Goal: Transaction & Acquisition: Book appointment/travel/reservation

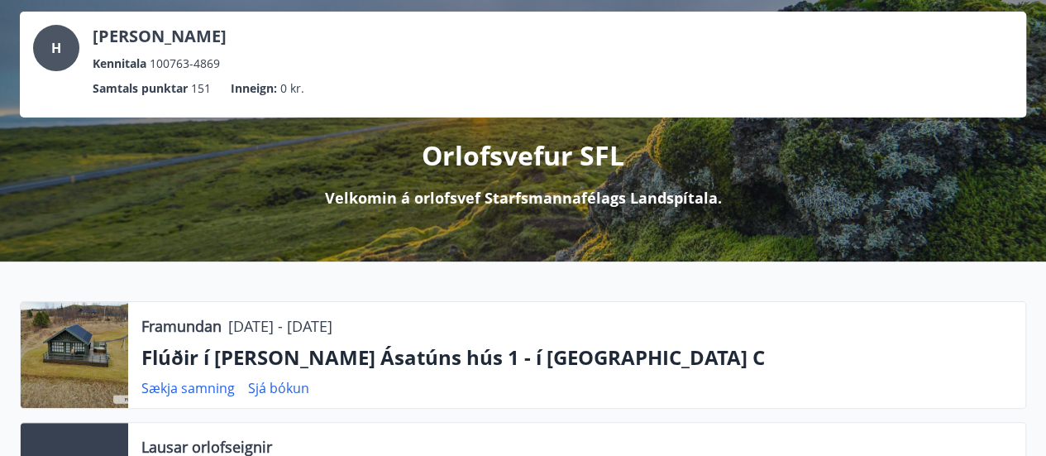
scroll to position [34, 0]
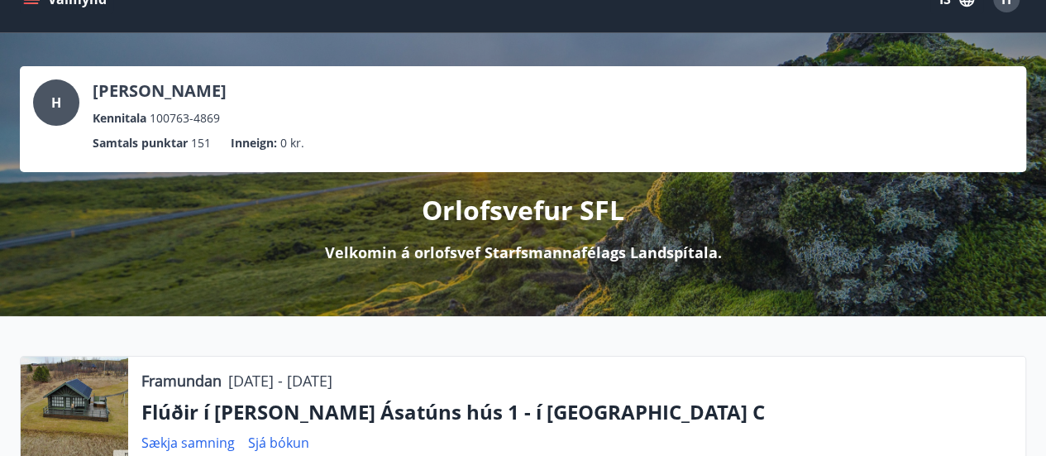
click at [96, 390] on div at bounding box center [75, 409] width 108 height 106
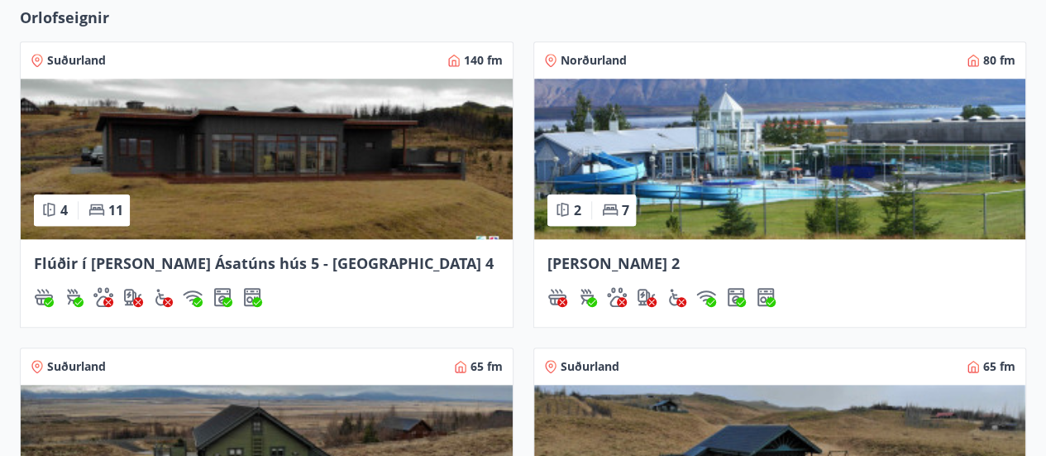
scroll to position [779, 0]
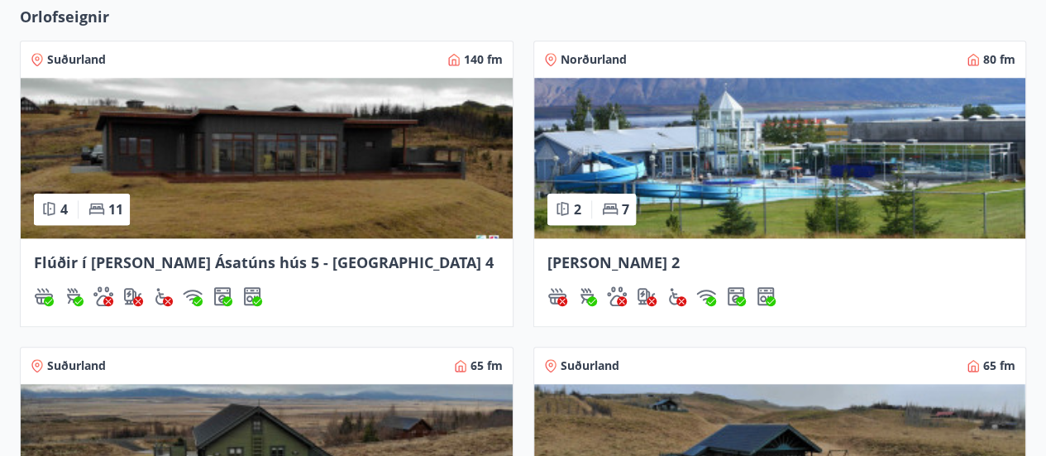
click at [177, 170] on img at bounding box center [267, 158] width 492 height 160
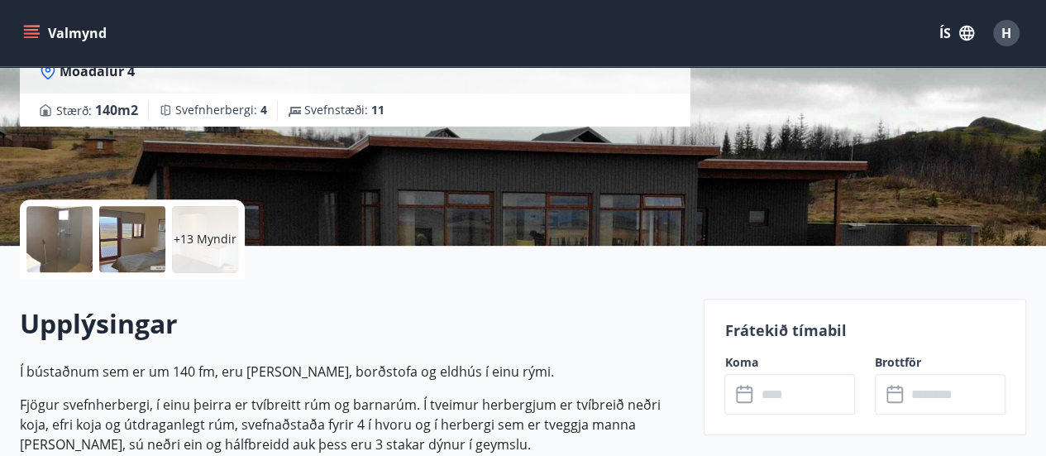
scroll to position [398, 0]
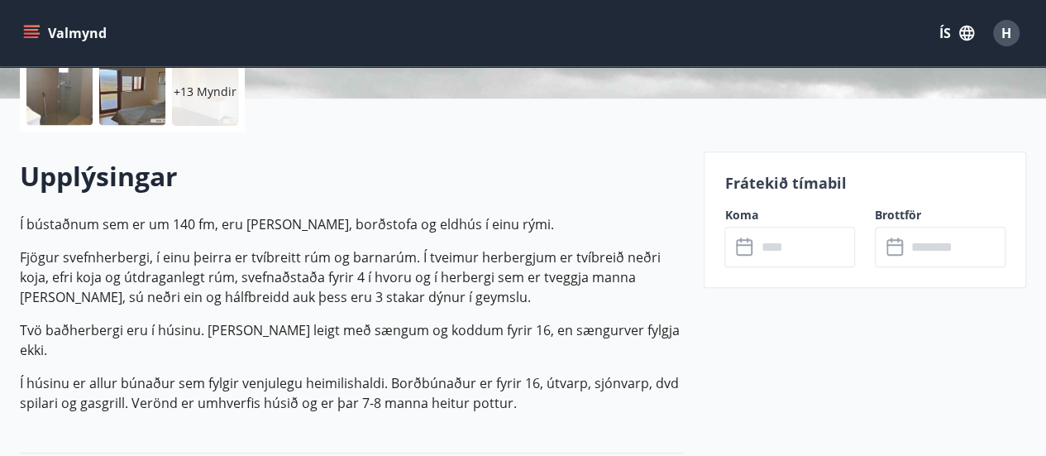
click at [744, 244] on icon at bounding box center [744, 245] width 17 height 2
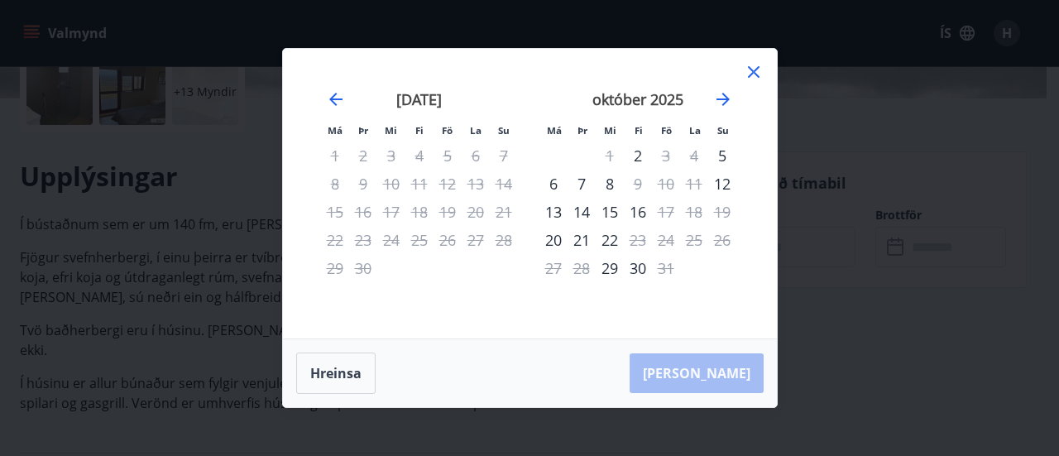
click at [753, 74] on icon at bounding box center [754, 72] width 12 height 12
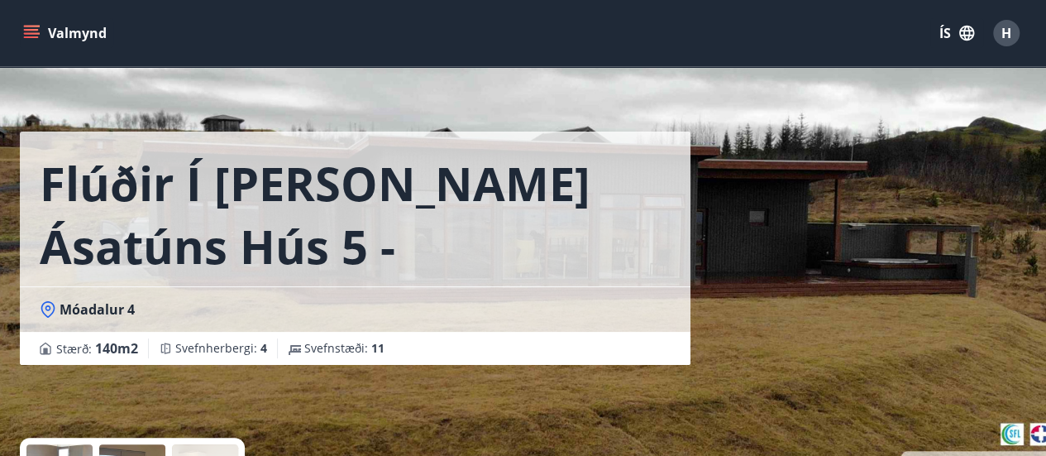
scroll to position [0, 0]
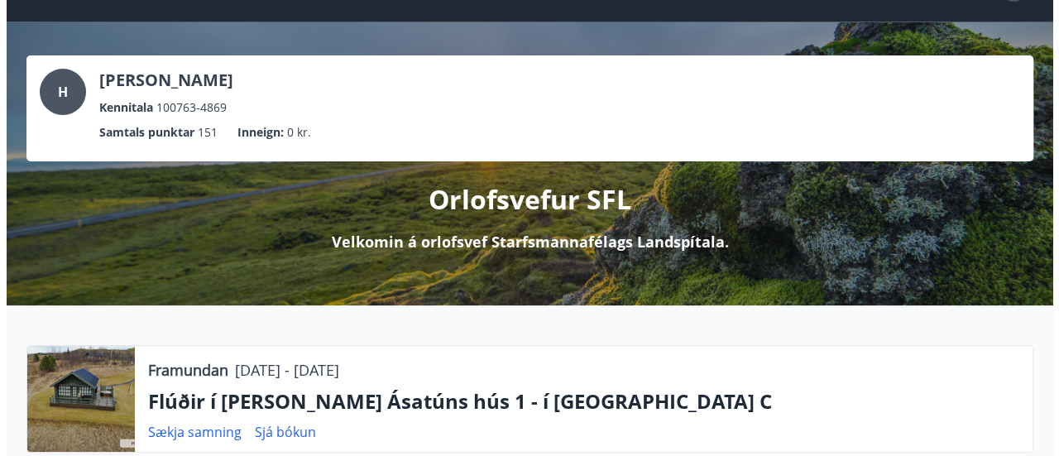
scroll to position [42, 0]
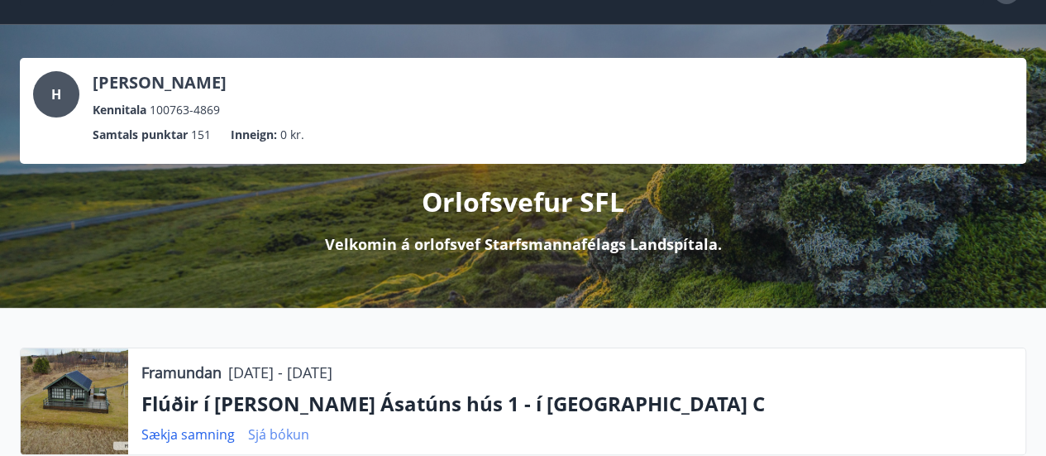
click at [287, 432] on link "Sjá bókun" at bounding box center [278, 434] width 61 height 18
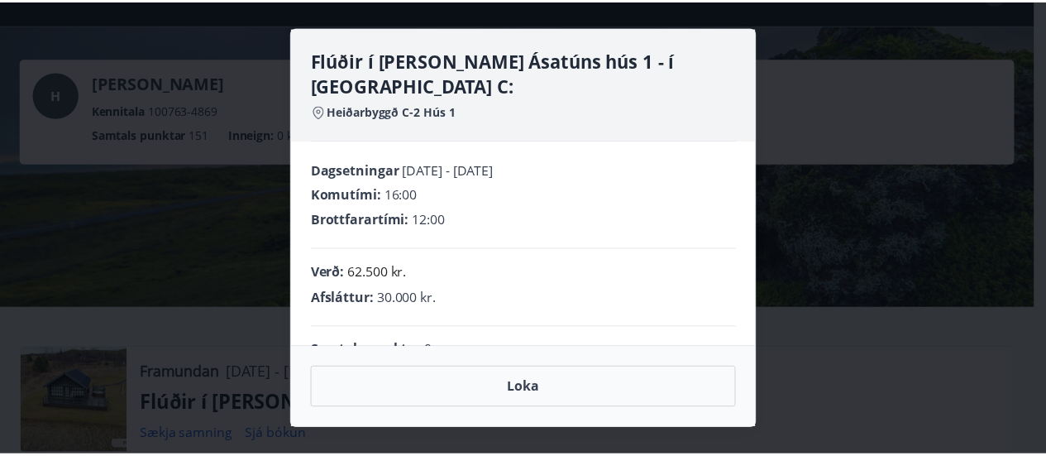
scroll to position [92, 0]
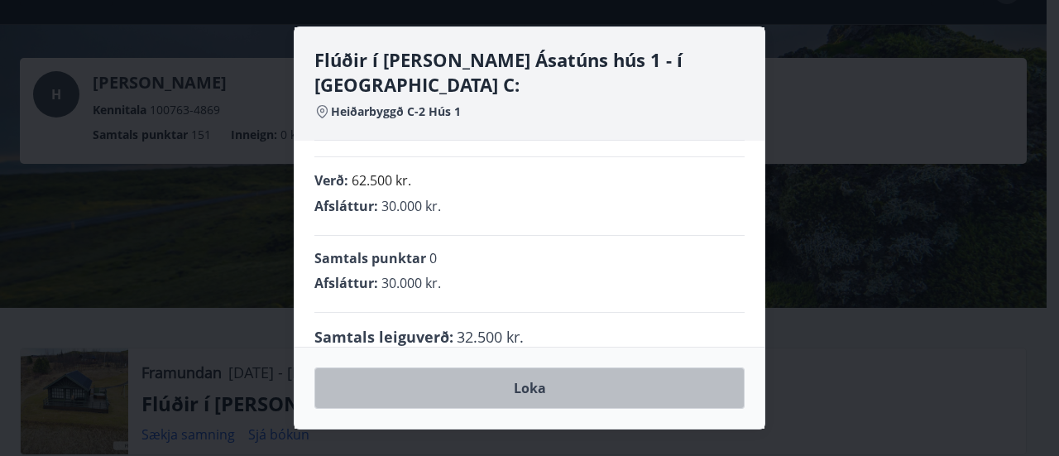
click at [594, 391] on button "Loka" at bounding box center [529, 387] width 430 height 41
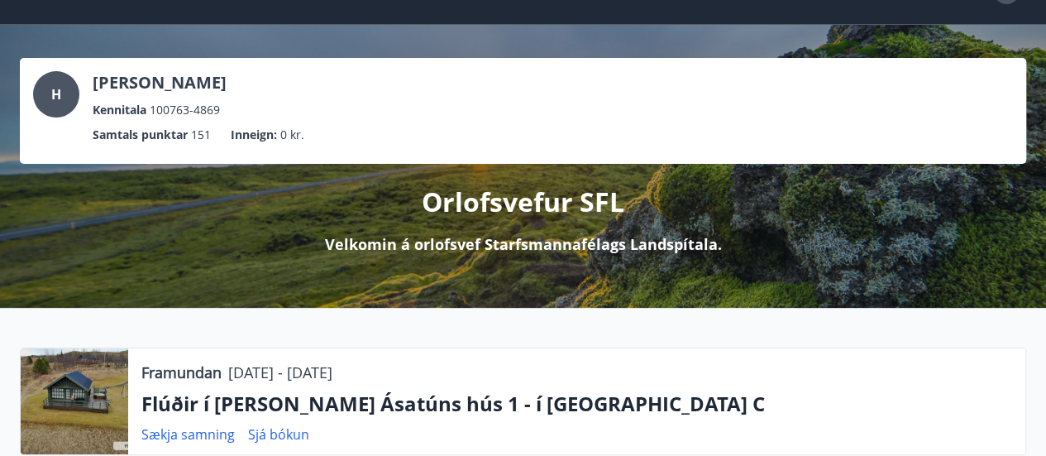
scroll to position [0, 0]
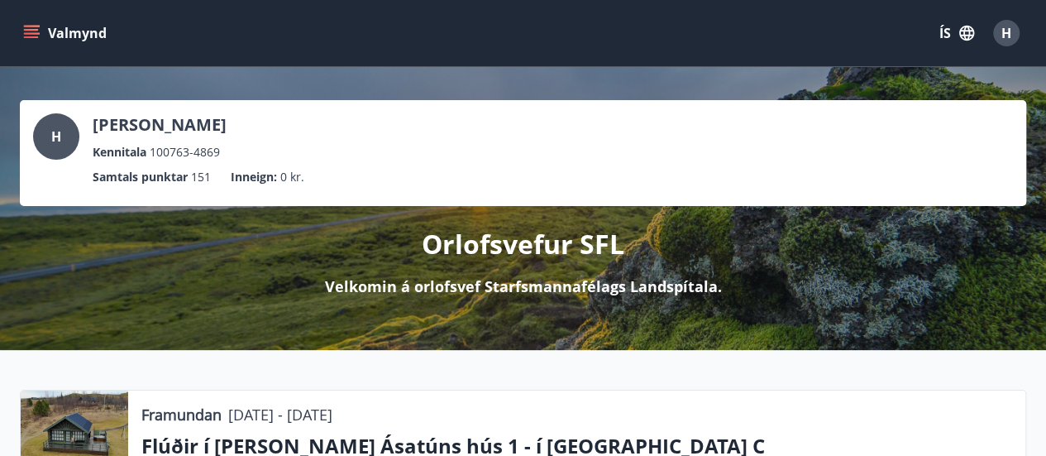
click at [30, 30] on icon "menu" at bounding box center [31, 30] width 15 height 2
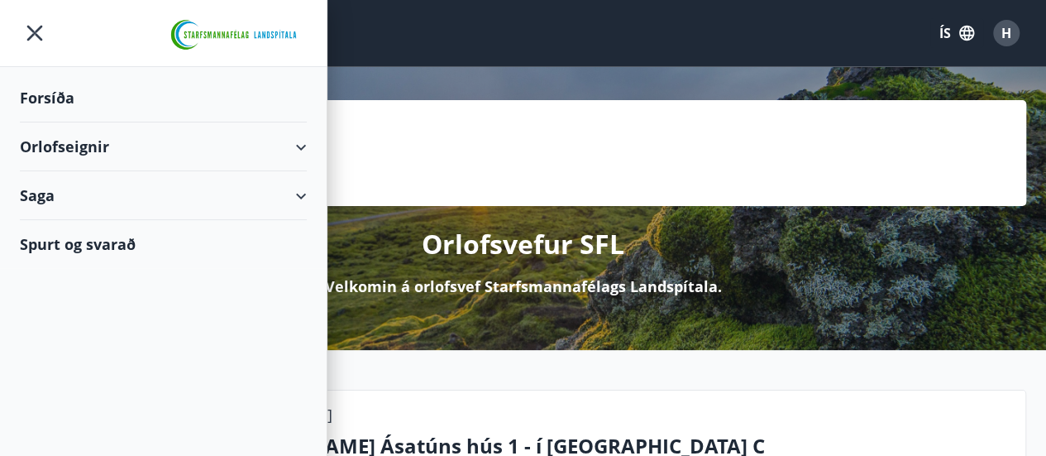
click at [299, 146] on div "Orlofseignir" at bounding box center [163, 146] width 287 height 49
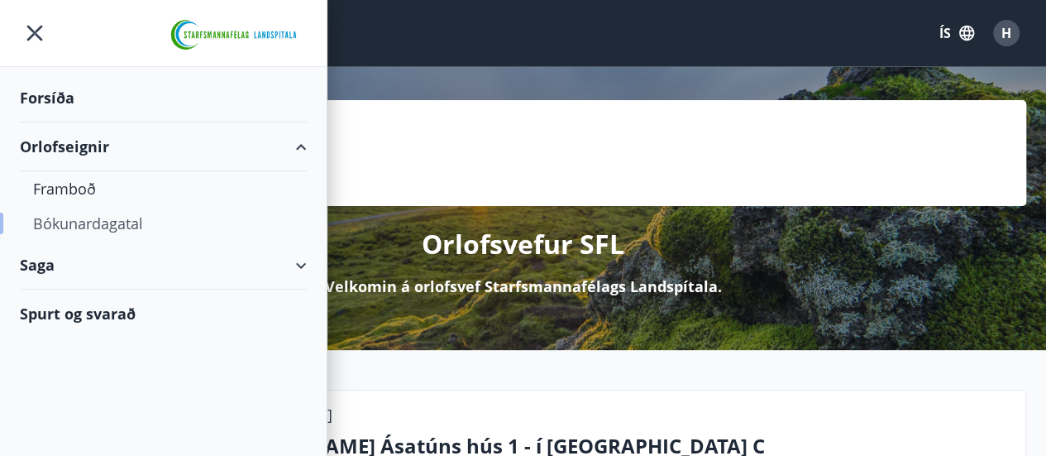
click at [116, 222] on div "Bókunardagatal" at bounding box center [163, 223] width 261 height 35
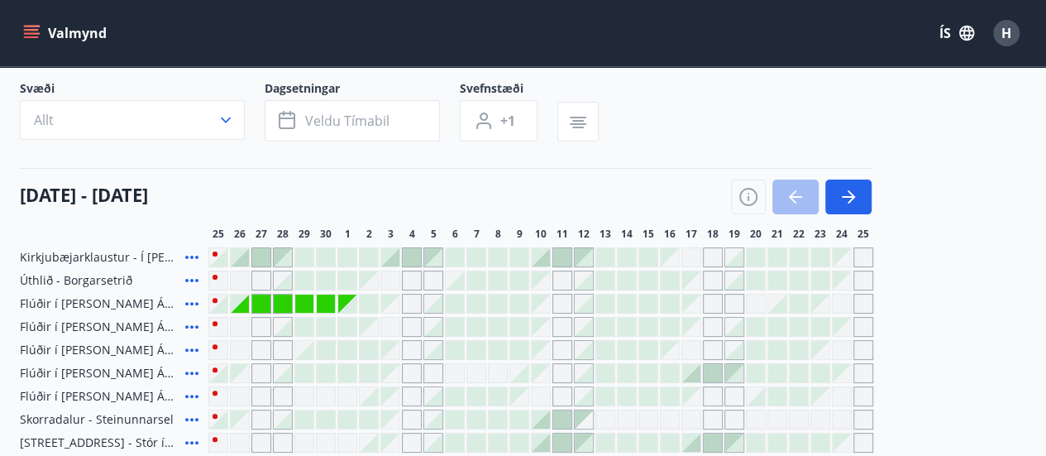
scroll to position [98, 0]
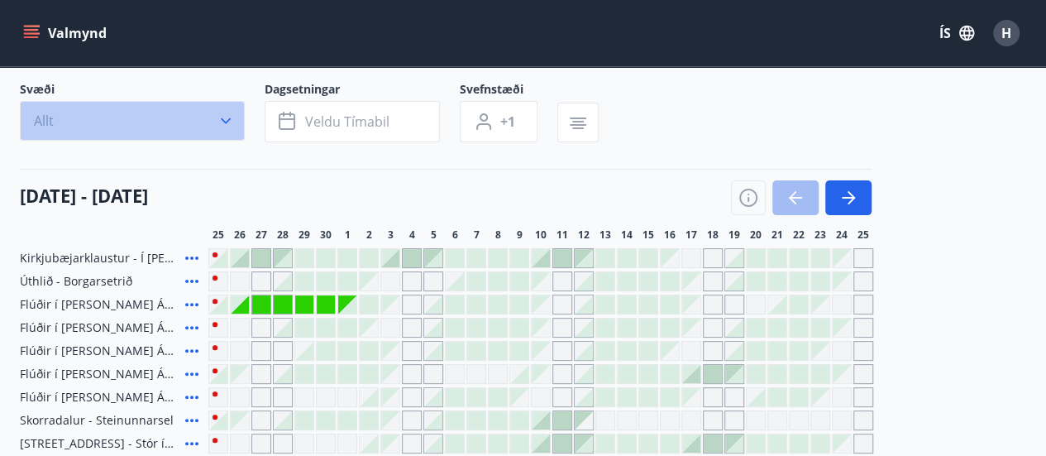
click at [239, 118] on button "Allt" at bounding box center [132, 121] width 225 height 40
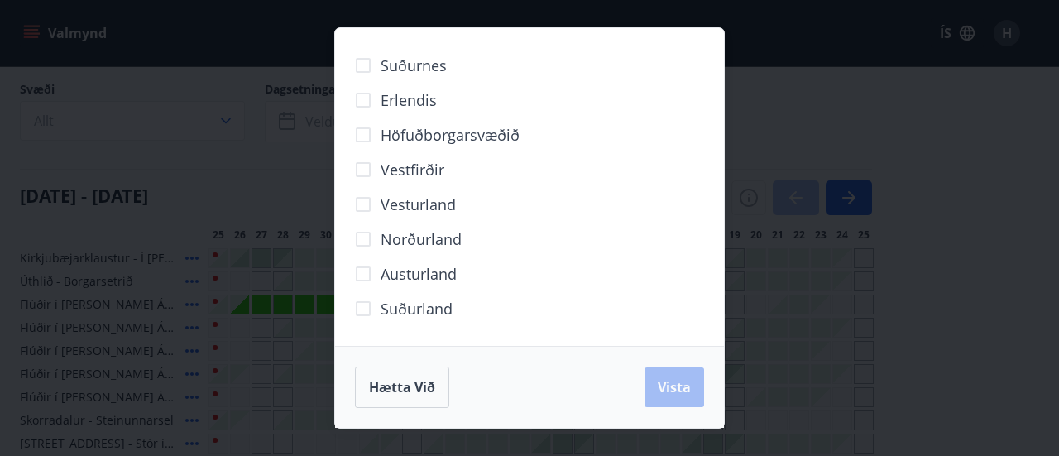
click at [847, 75] on div "Suðurnes Erlendis Höfuðborgarsvæðið [GEOGRAPHIC_DATA] [GEOGRAPHIC_DATA] [GEOGRA…" at bounding box center [529, 228] width 1059 height 456
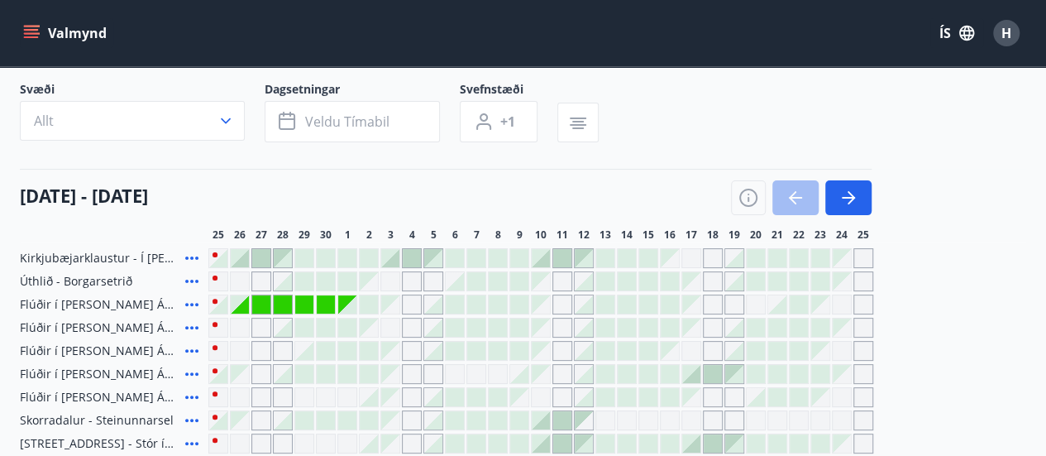
click at [42, 31] on button "Valmynd" at bounding box center [66, 33] width 93 height 30
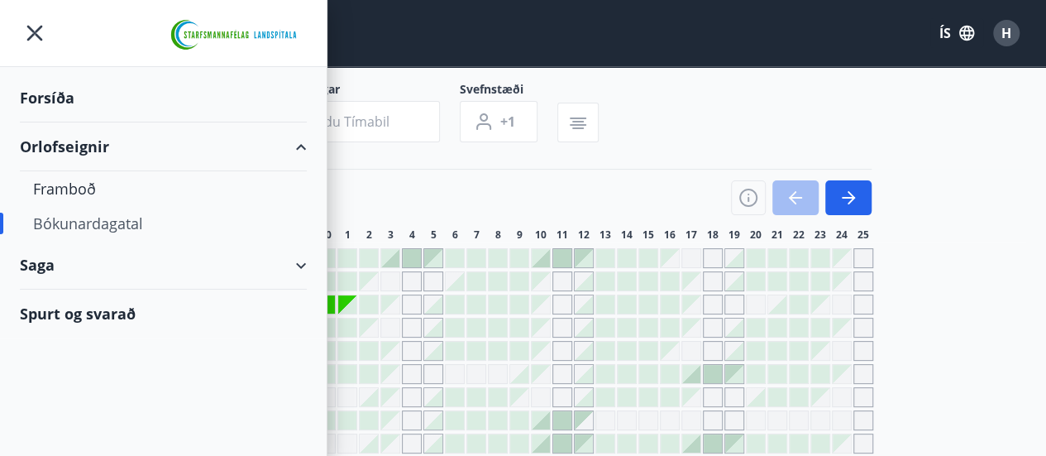
click at [301, 146] on div "Orlofseignir" at bounding box center [163, 146] width 287 height 49
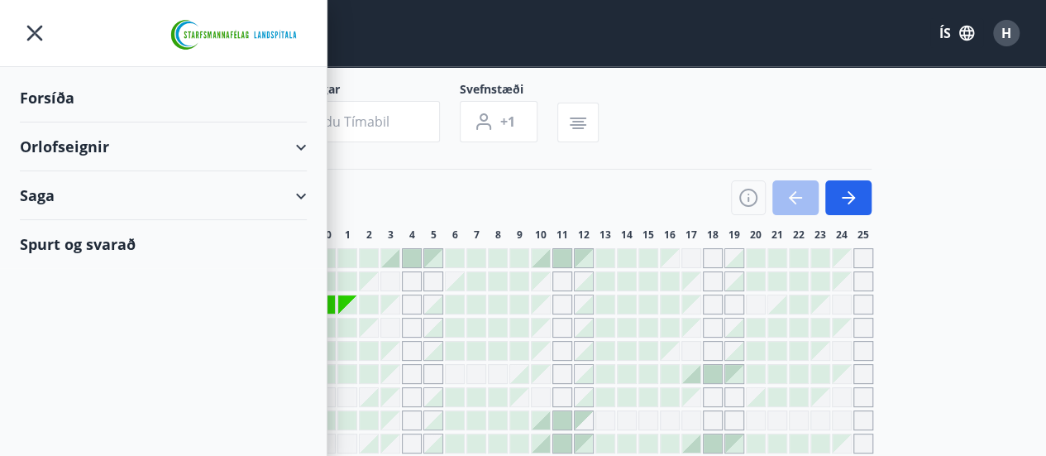
click at [83, 178] on div "Framboð" at bounding box center [163, 188] width 261 height 35
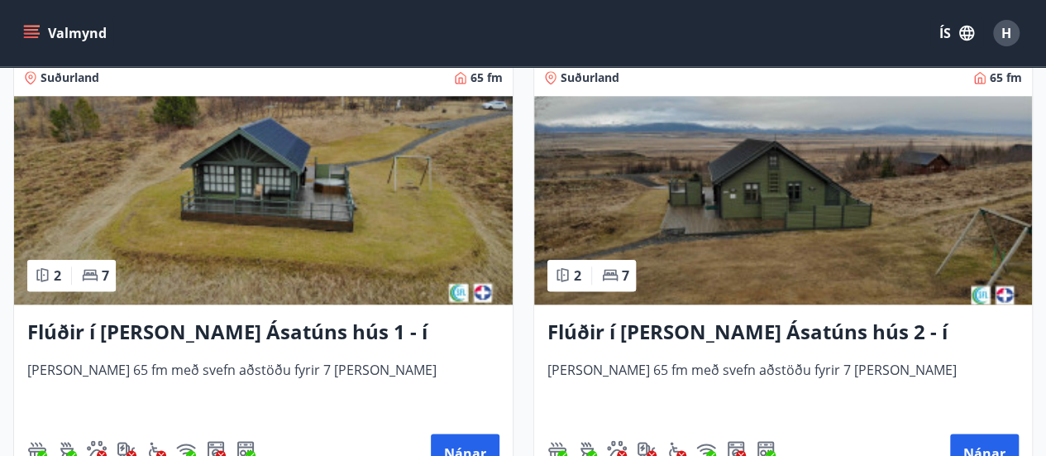
scroll to position [755, 0]
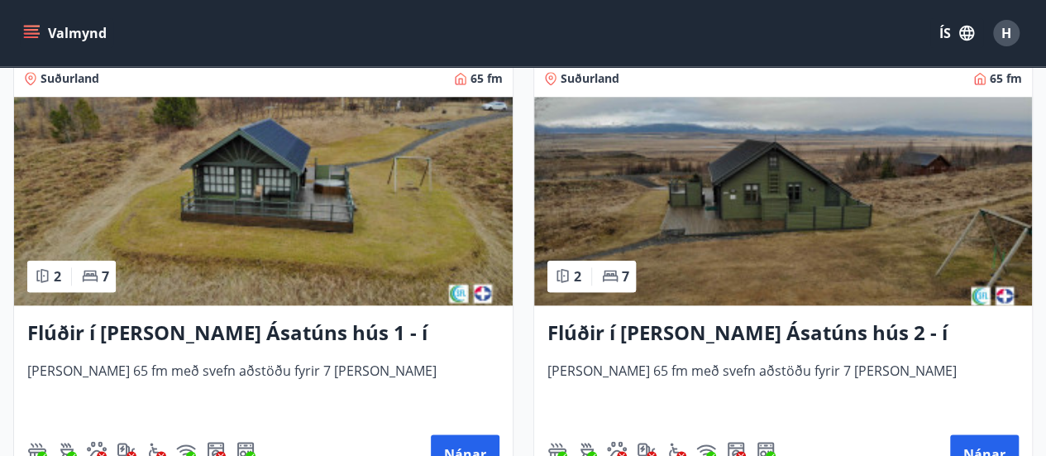
click at [214, 222] on img at bounding box center [263, 201] width 499 height 208
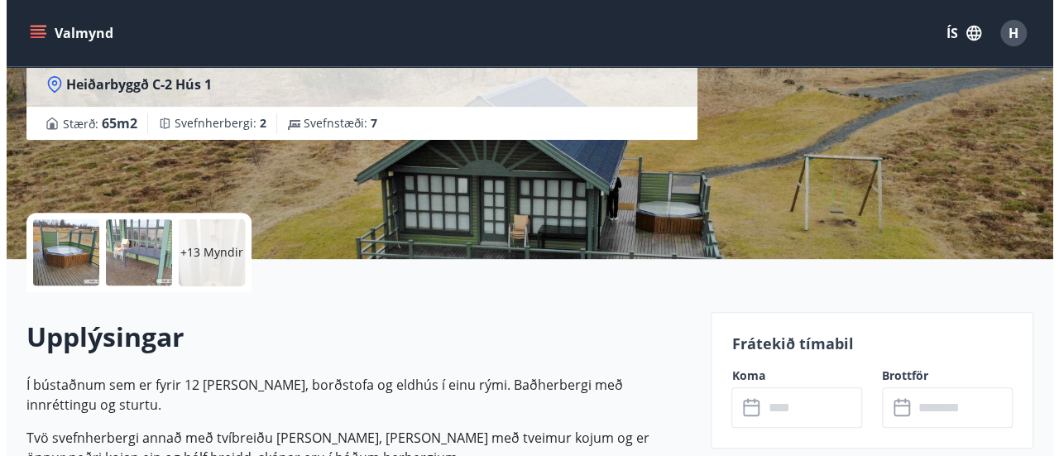
scroll to position [204, 0]
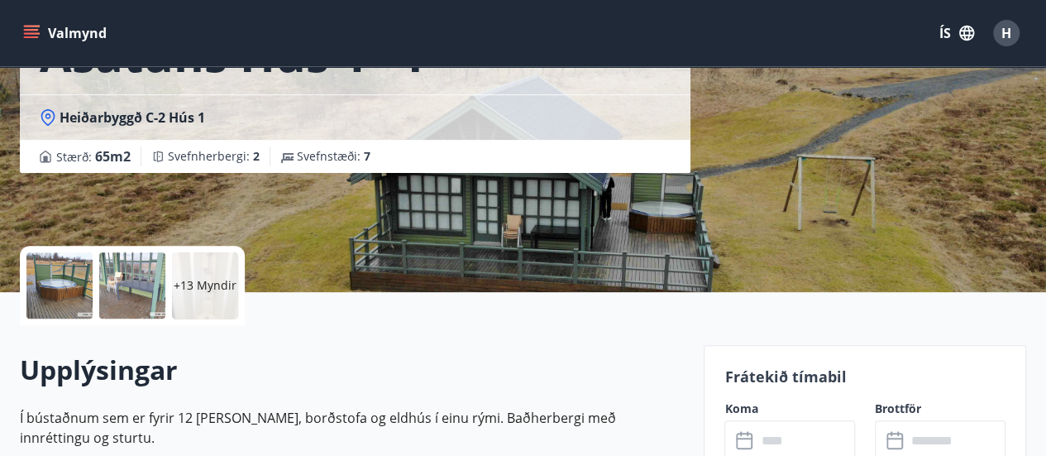
click at [64, 272] on div at bounding box center [59, 285] width 66 height 66
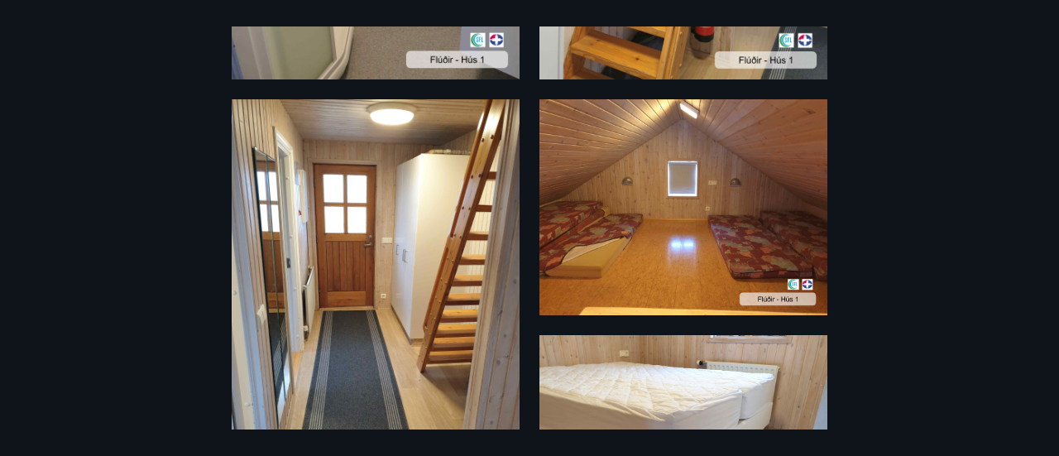
scroll to position [1246, 0]
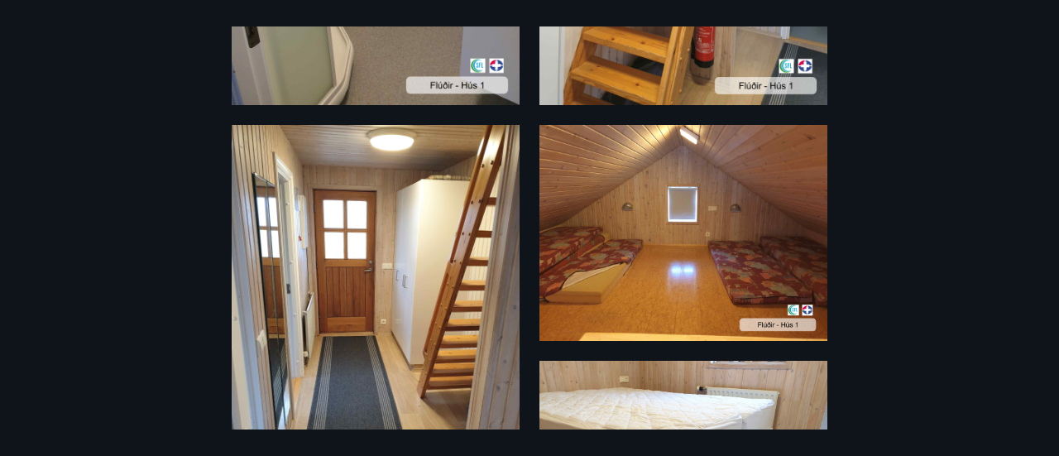
drag, startPoint x: 727, startPoint y: 219, endPoint x: 678, endPoint y: 265, distance: 67.3
drag, startPoint x: 678, startPoint y: 265, endPoint x: 893, endPoint y: 330, distance: 224.5
drag, startPoint x: 893, startPoint y: 330, endPoint x: 939, endPoint y: 344, distance: 47.6
drag, startPoint x: 939, startPoint y: 344, endPoint x: 861, endPoint y: 408, distance: 100.5
drag, startPoint x: 861, startPoint y: 408, endPoint x: 910, endPoint y: 273, distance: 143.4
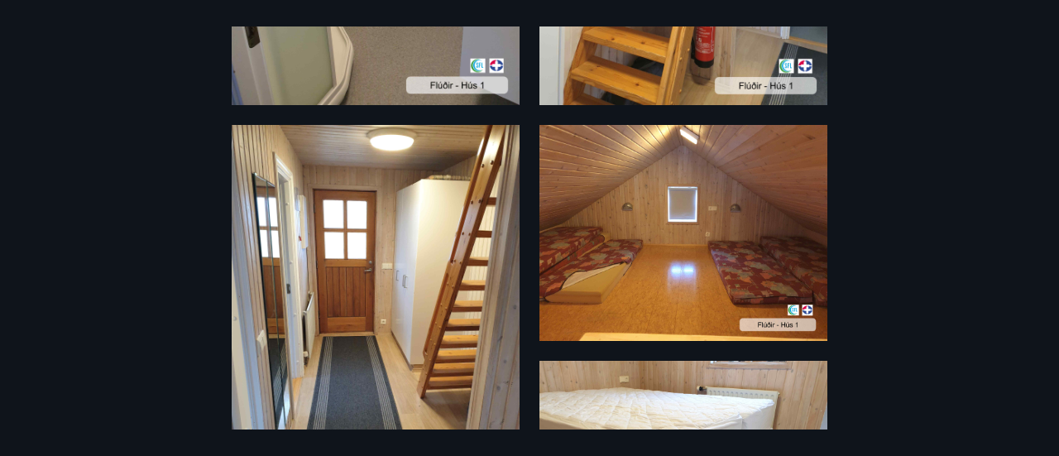
click at [910, 273] on div "19 Myndir" at bounding box center [529, 227] width 1059 height 403
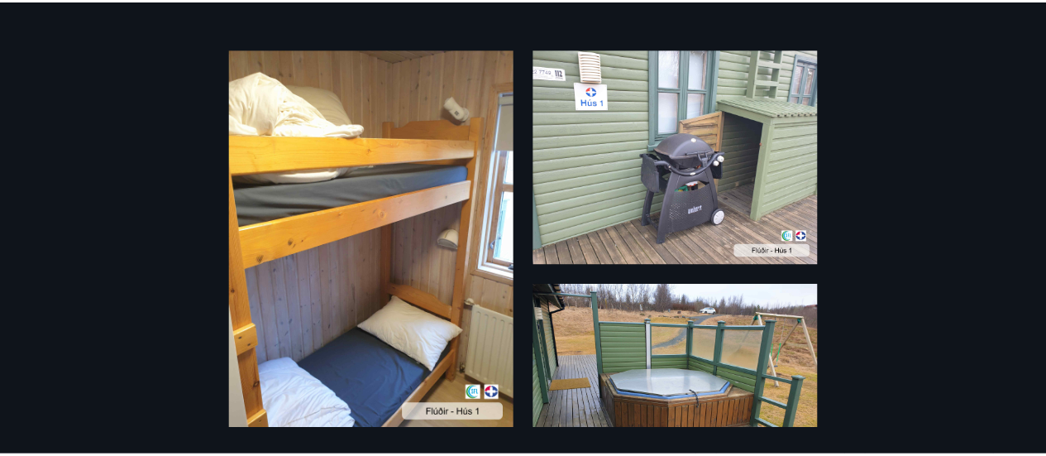
scroll to position [0, 0]
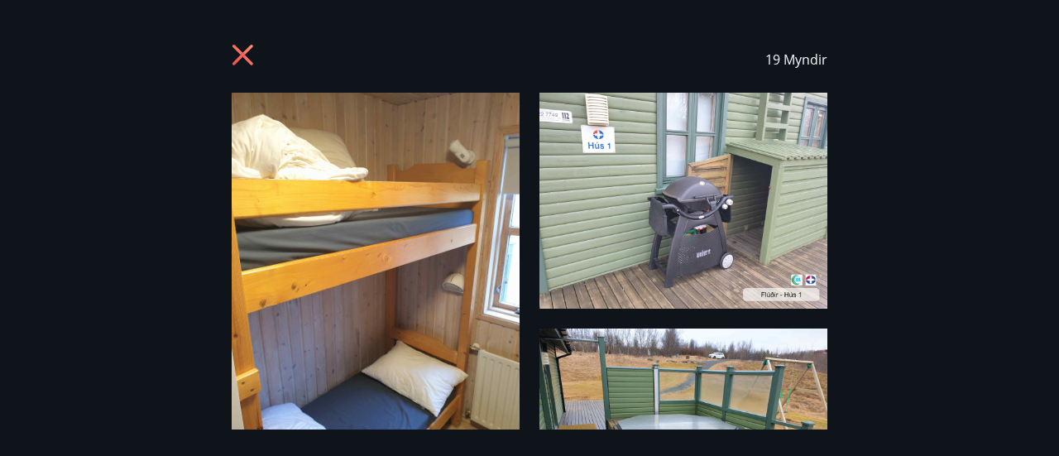
click at [234, 57] on icon at bounding box center [245, 57] width 26 height 26
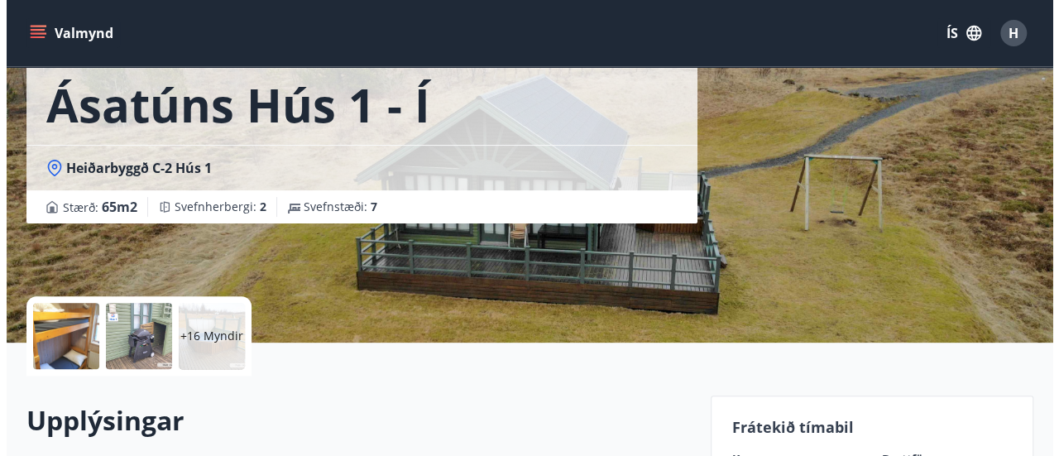
scroll to position [165, 0]
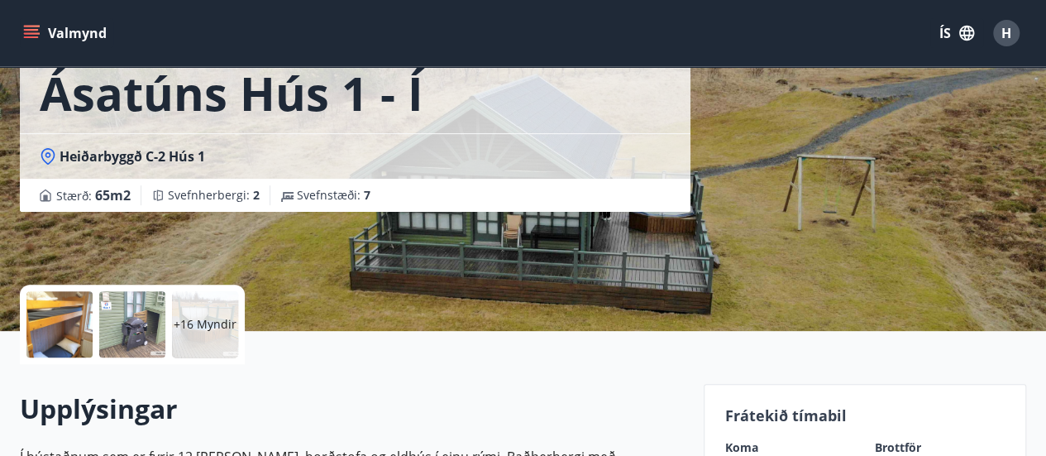
drag, startPoint x: 202, startPoint y: 333, endPoint x: 635, endPoint y: 312, distance: 433.9
drag, startPoint x: 635, startPoint y: 312, endPoint x: 503, endPoint y: 344, distance: 136.2
drag, startPoint x: 503, startPoint y: 344, endPoint x: 224, endPoint y: 327, distance: 279.2
click at [224, 327] on p "+16 Myndir" at bounding box center [205, 324] width 63 height 17
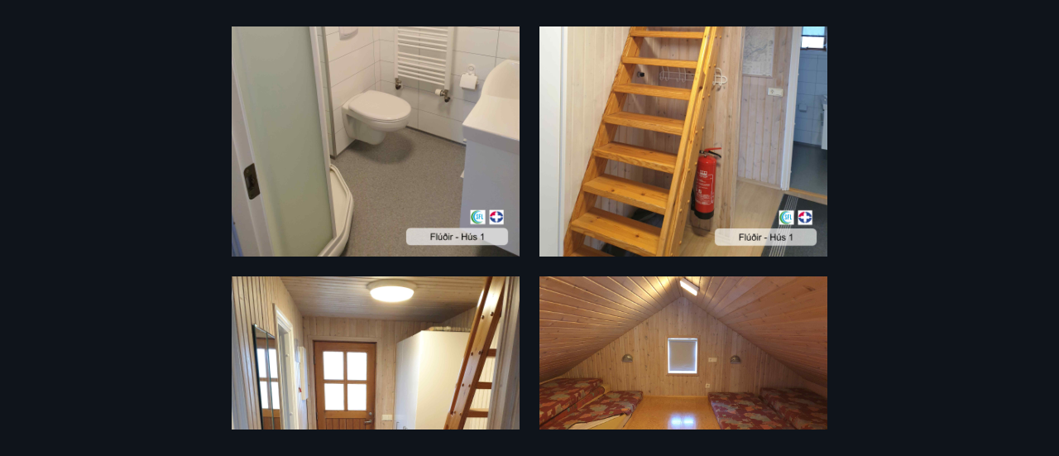
scroll to position [1094, 0]
click at [751, 194] on img at bounding box center [683, 65] width 288 height 384
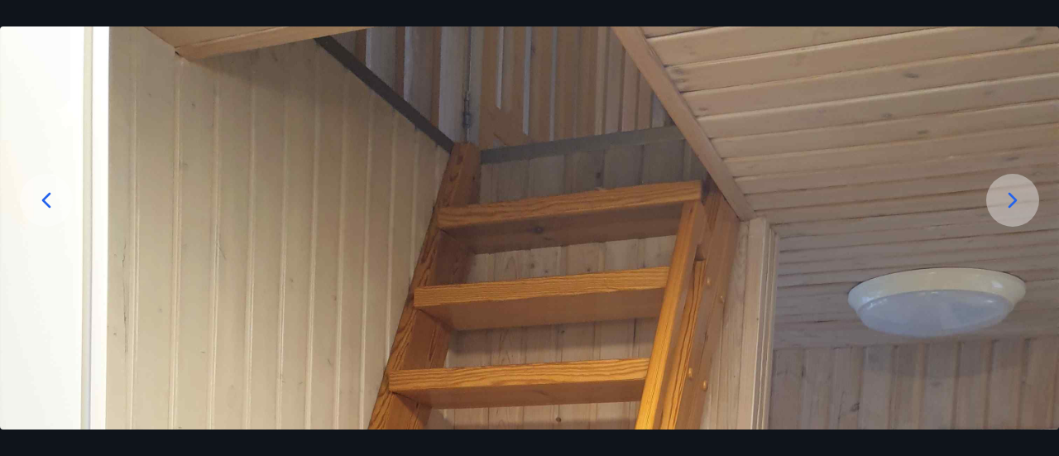
scroll to position [169, 0]
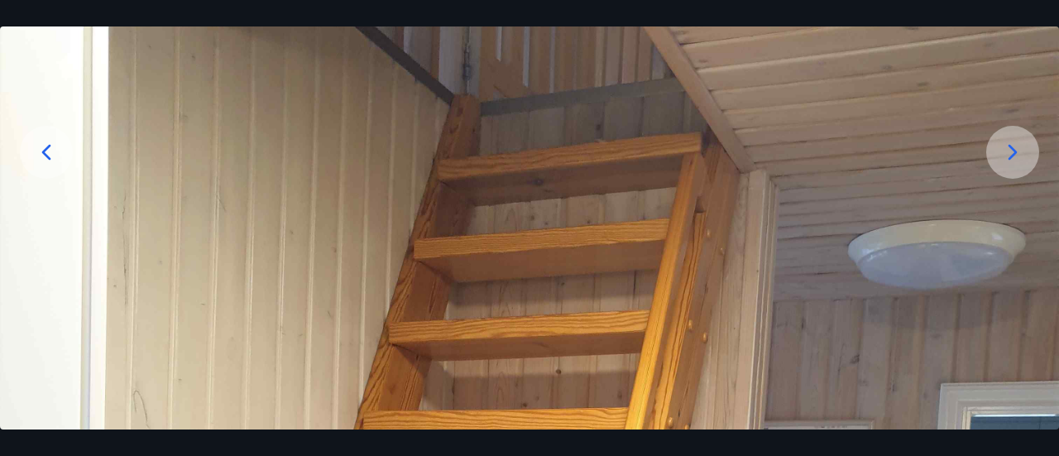
click at [1010, 158] on icon at bounding box center [1012, 152] width 9 height 16
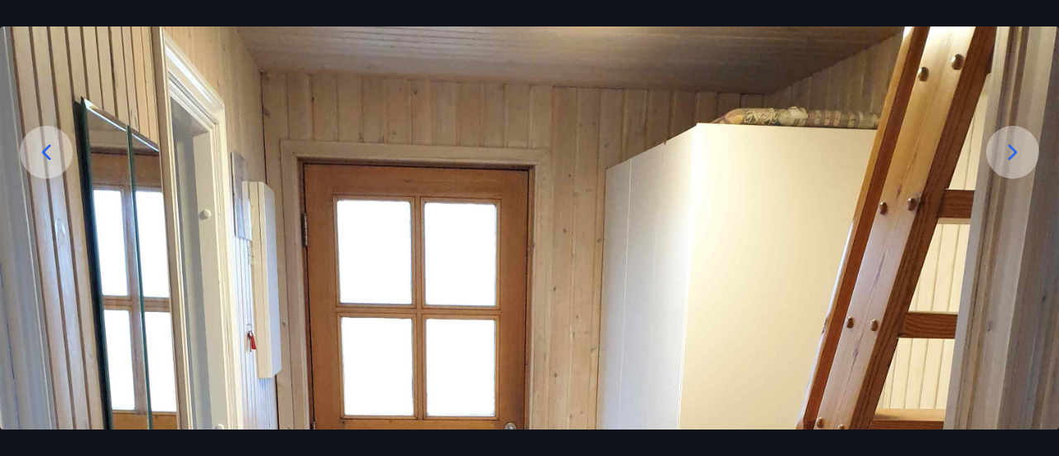
click at [1010, 158] on icon at bounding box center [1012, 152] width 9 height 16
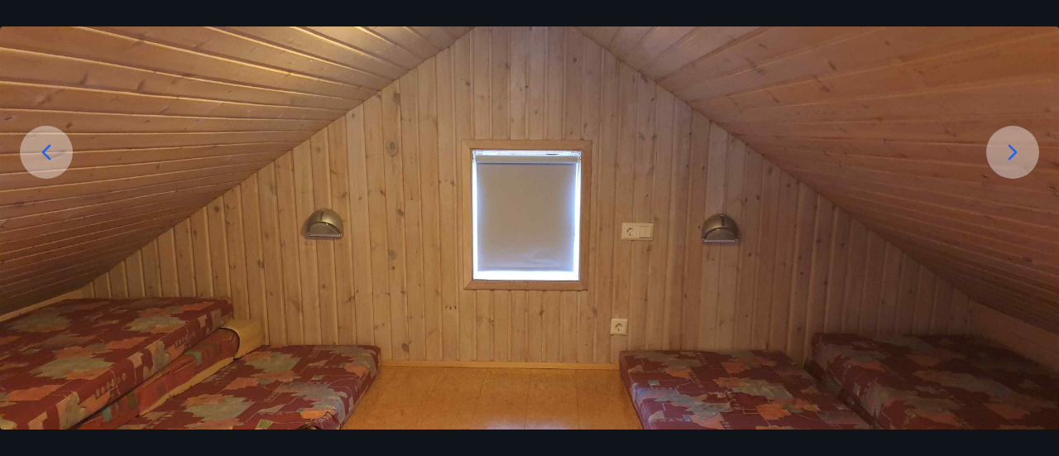
click at [1010, 158] on icon at bounding box center [1012, 152] width 9 height 16
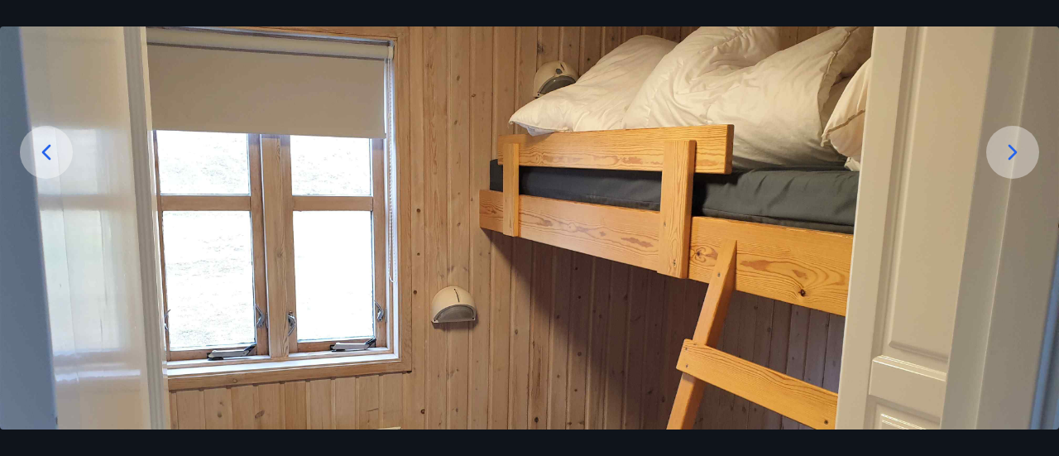
click at [1010, 158] on icon at bounding box center [1012, 152] width 9 height 16
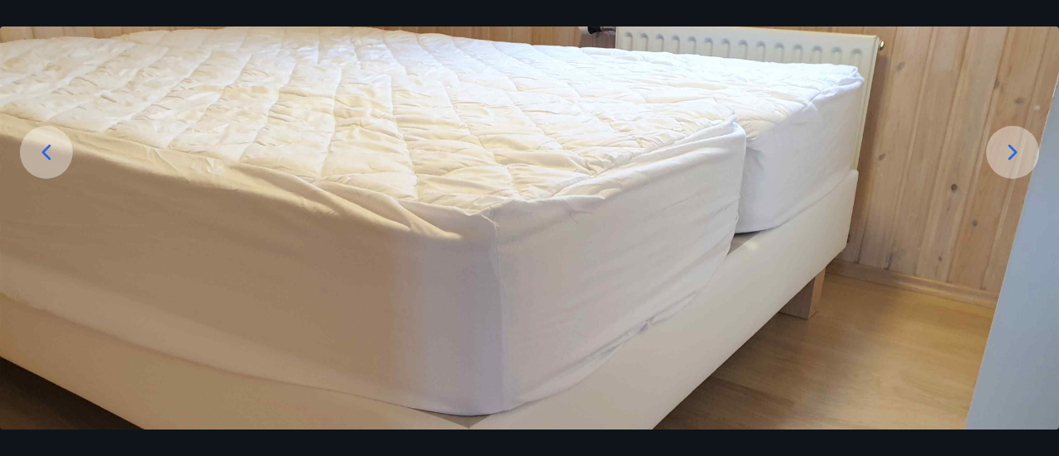
click at [1010, 158] on icon at bounding box center [1012, 152] width 9 height 16
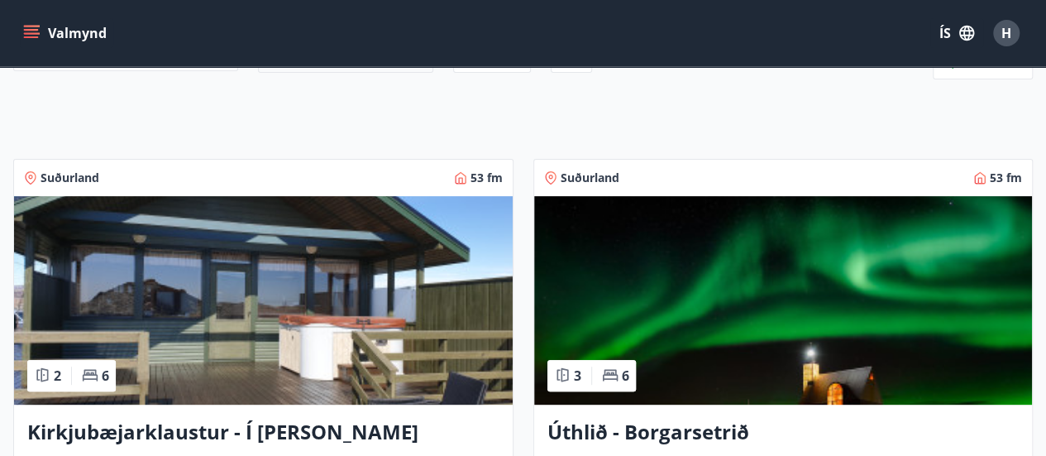
scroll to position [227, 0]
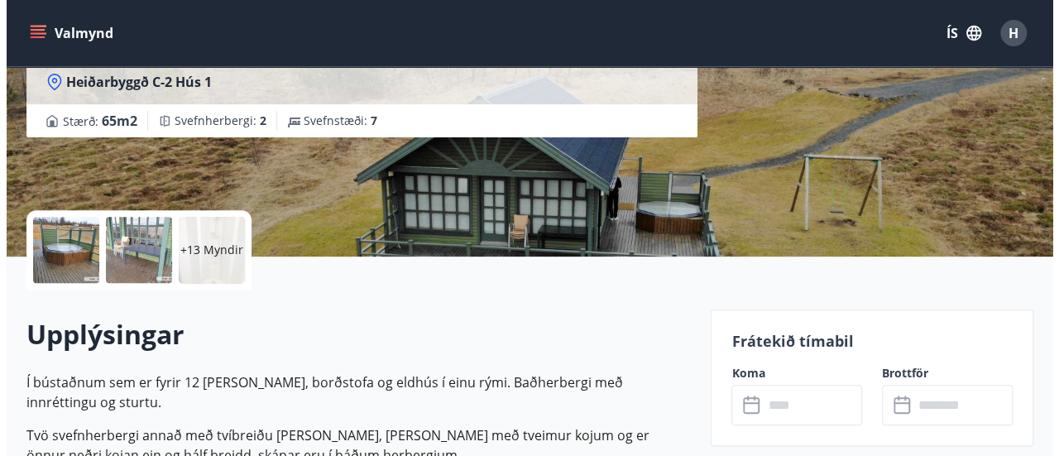
scroll to position [241, 0]
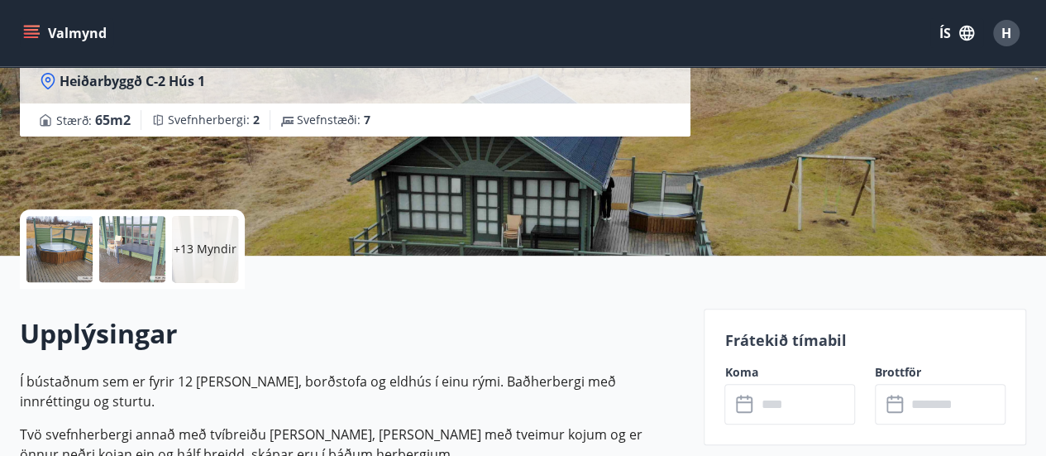
click at [188, 258] on div "+13 Myndir" at bounding box center [205, 249] width 66 height 66
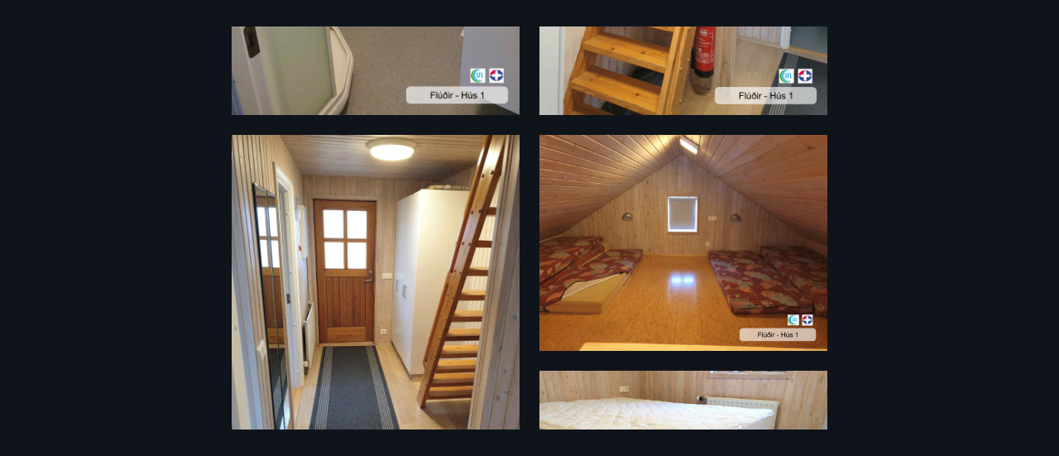
scroll to position [1240, 0]
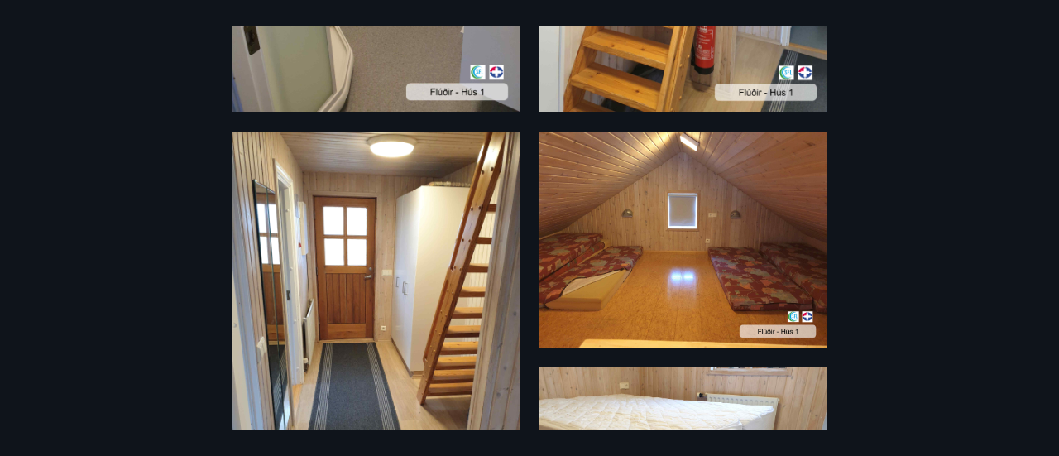
click at [669, 258] on img at bounding box center [683, 239] width 288 height 216
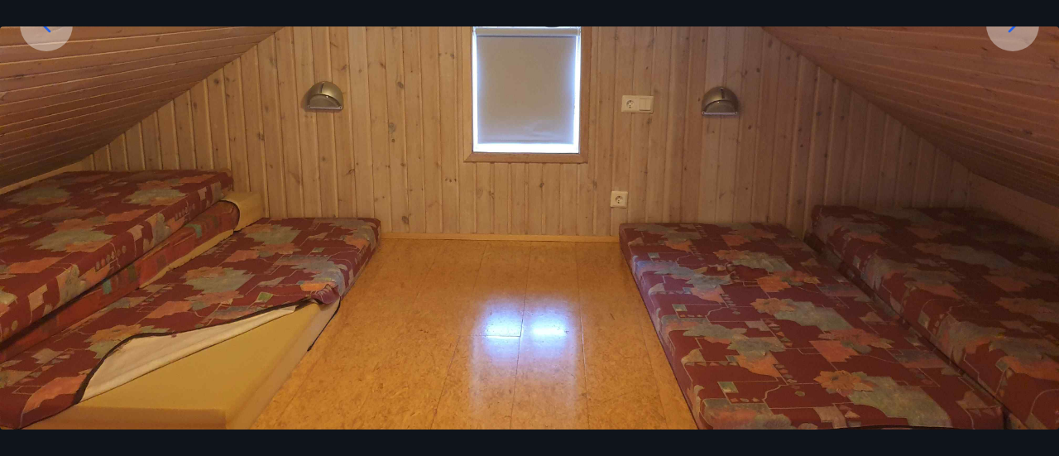
scroll to position [325, 0]
